Goal: Transaction & Acquisition: Purchase product/service

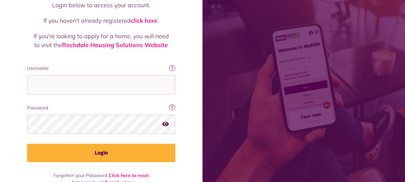
scroll to position [71, 0]
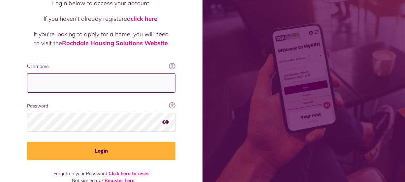
click at [54, 73] on input "Username" at bounding box center [101, 82] width 148 height 19
type input "**********"
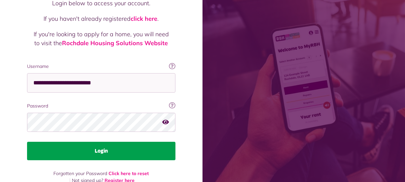
click at [99, 142] on button "Login" at bounding box center [101, 151] width 148 height 18
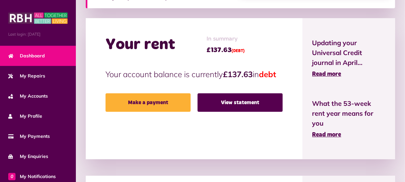
scroll to position [163, 0]
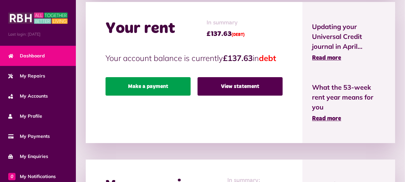
click at [153, 96] on link "Make a payment" at bounding box center [147, 86] width 85 height 18
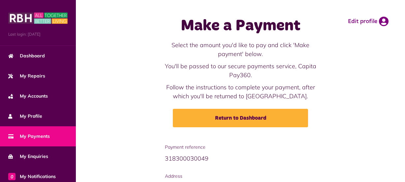
scroll to position [109, 0]
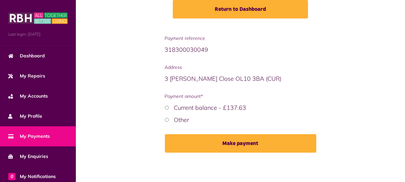
click at [404, 117] on html "Menu Last login: [DATE] Dashboard My Repairs My Accounts My Profile 0" at bounding box center [202, 36] width 405 height 291
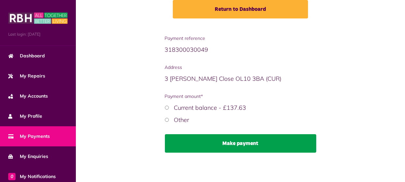
click at [223, 146] on button "Make payment" at bounding box center [240, 143] width 151 height 18
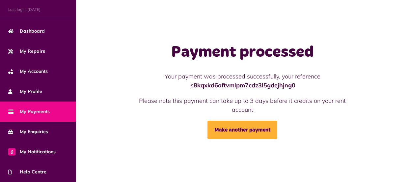
scroll to position [17, 0]
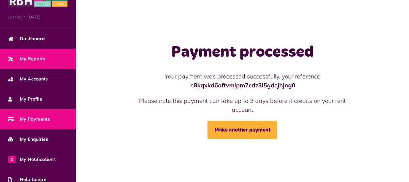
click at [43, 56] on span "My Repairs" at bounding box center [26, 58] width 37 height 7
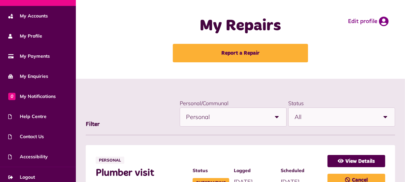
scroll to position [85, 0]
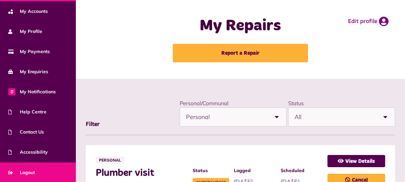
click at [29, 171] on span "Logout" at bounding box center [21, 172] width 27 height 7
